Goal: Task Accomplishment & Management: Use online tool/utility

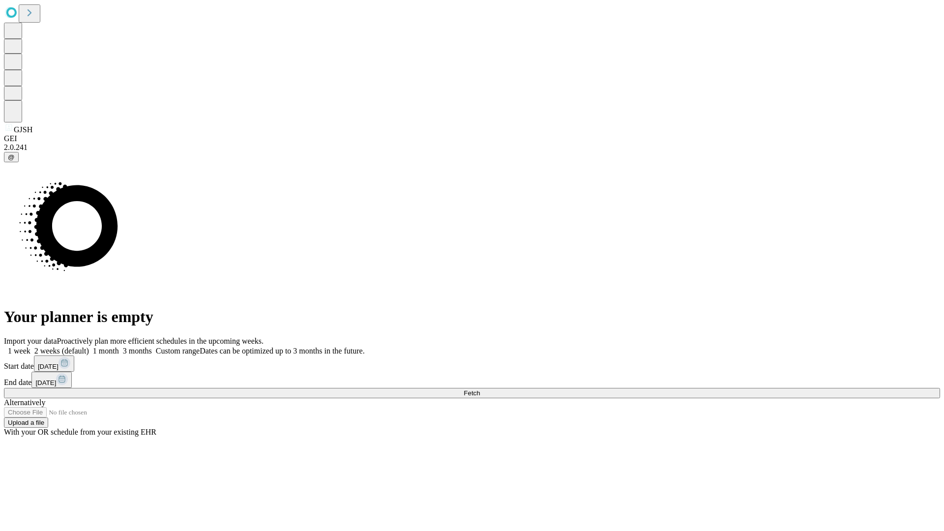
click at [480, 389] on span "Fetch" at bounding box center [472, 392] width 16 height 7
